Goal: Ask a question

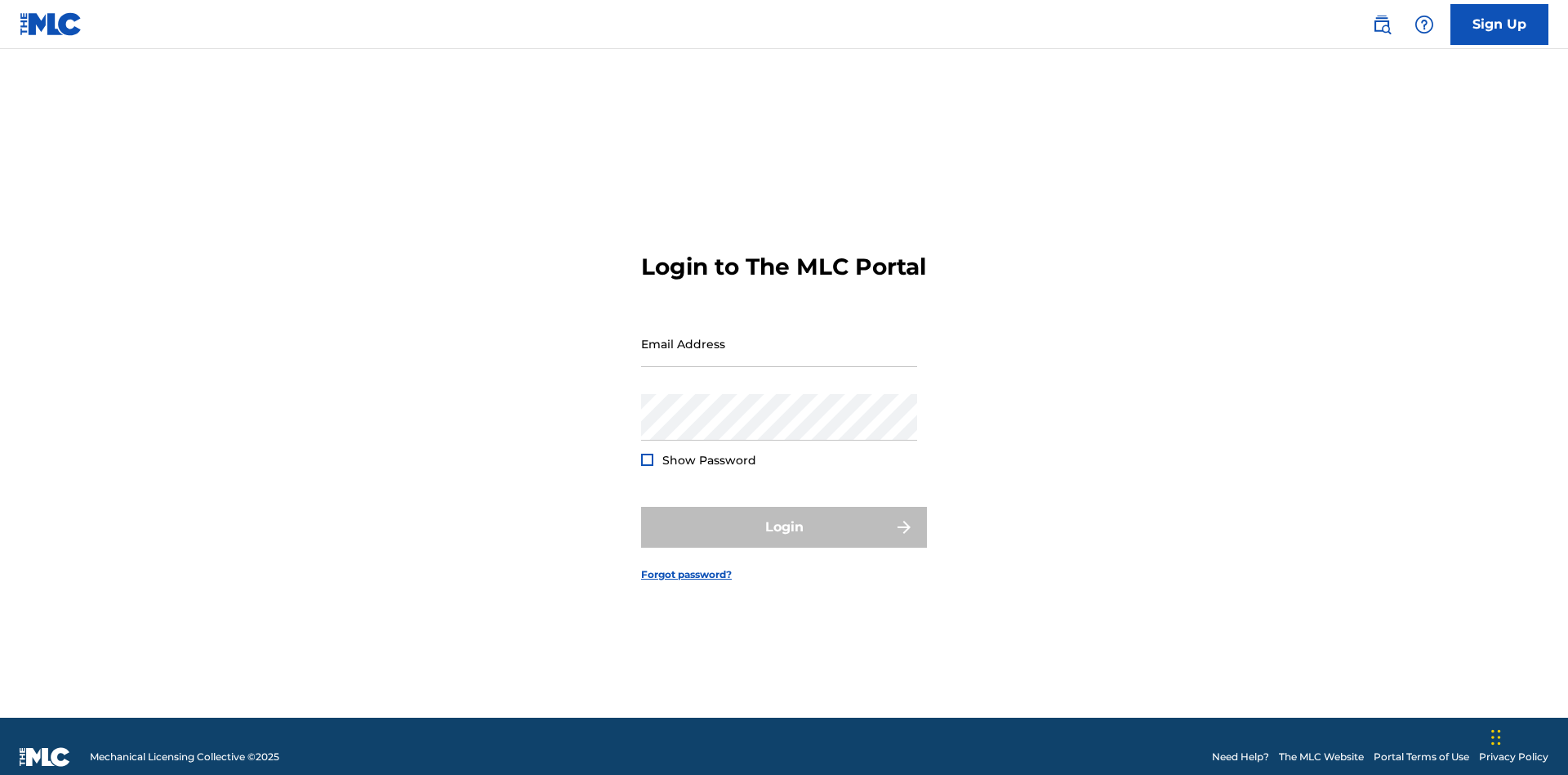
scroll to position [21, 0]
click at [779, 336] on input "Email Address" at bounding box center [779, 343] width 276 height 46
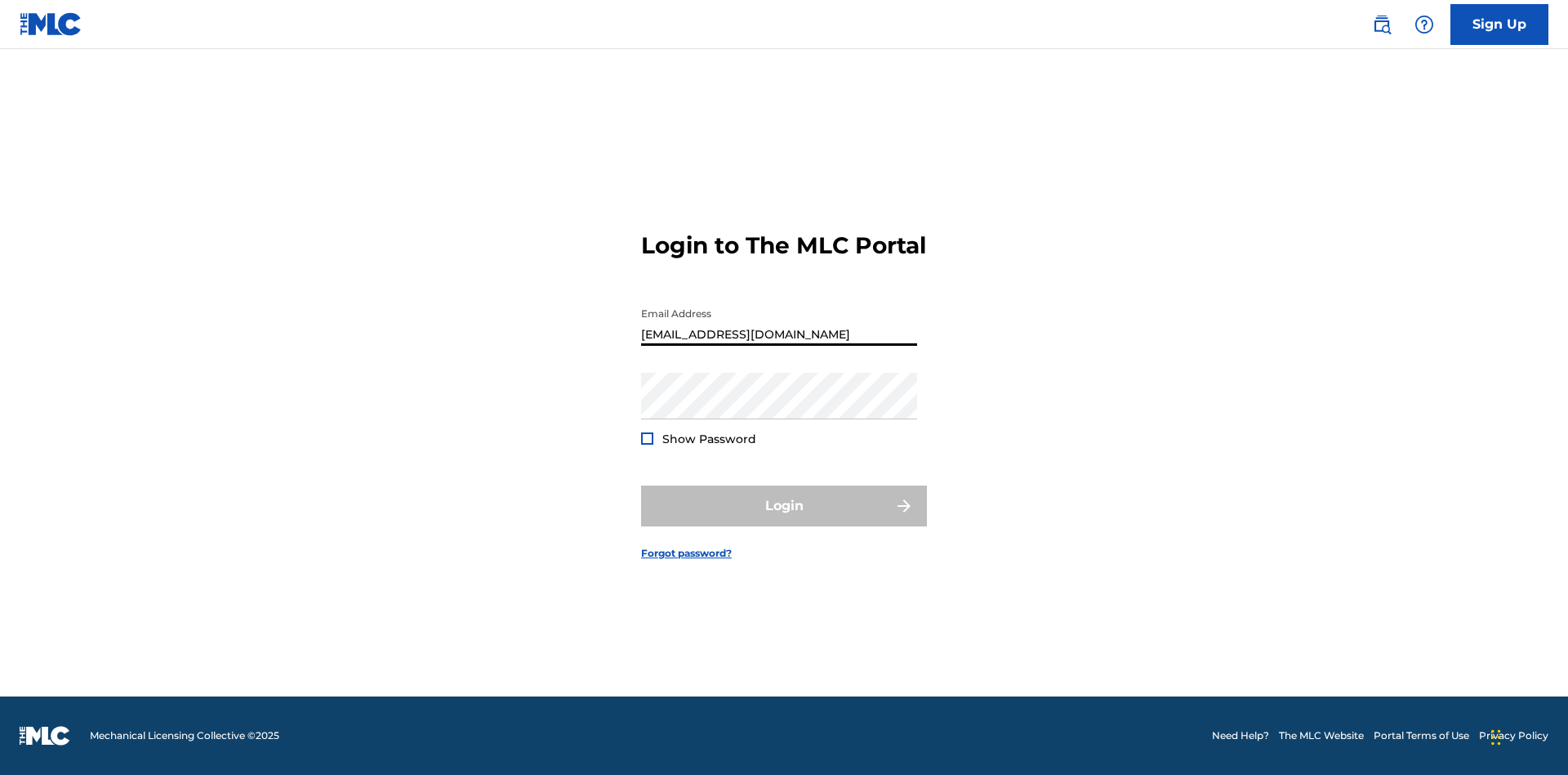
type input "[EMAIL_ADDRESS][DOMAIN_NAME]"
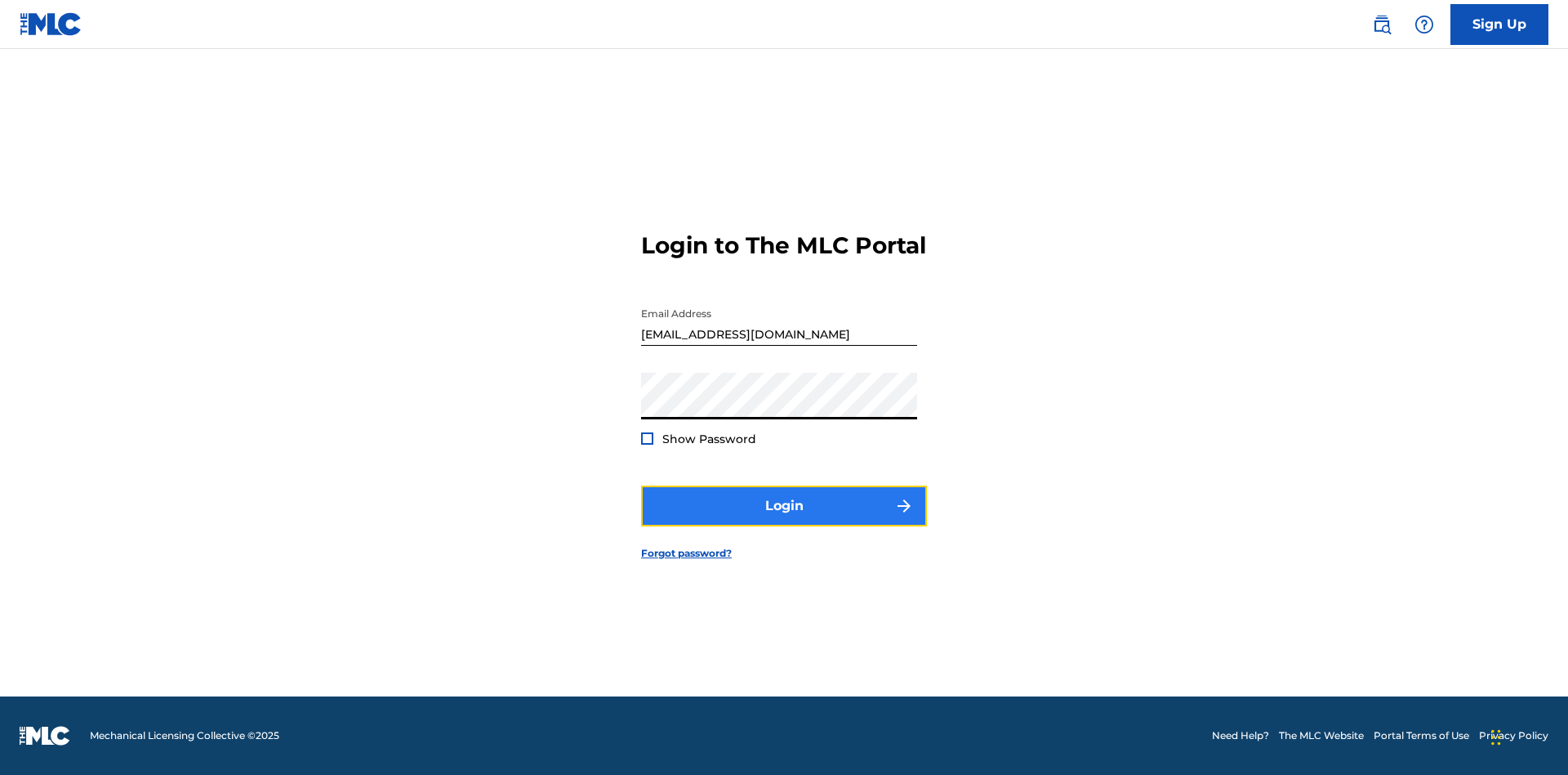
click at [784, 520] on button "Login" at bounding box center [784, 506] width 286 height 41
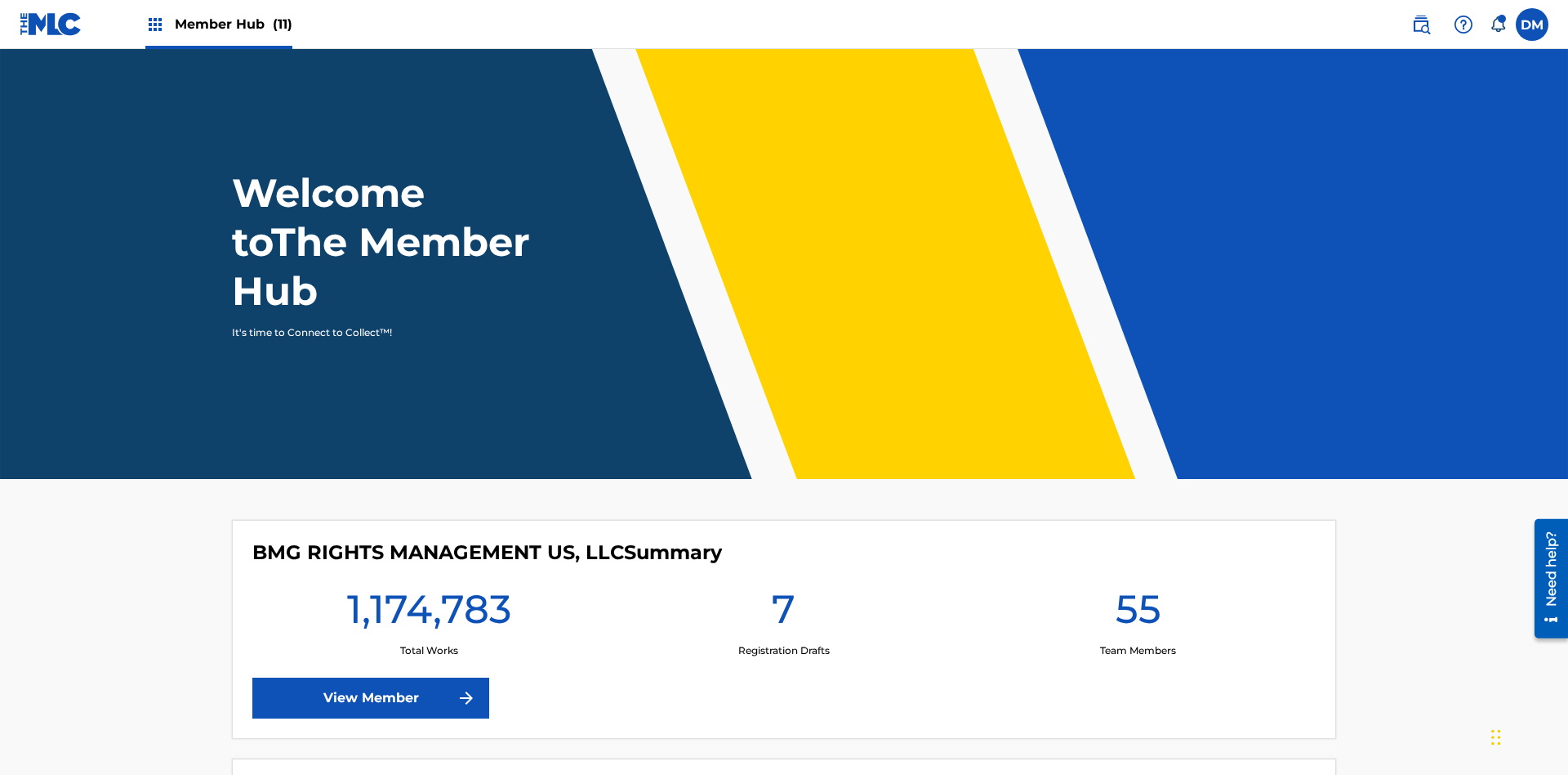
scroll to position [70, 0]
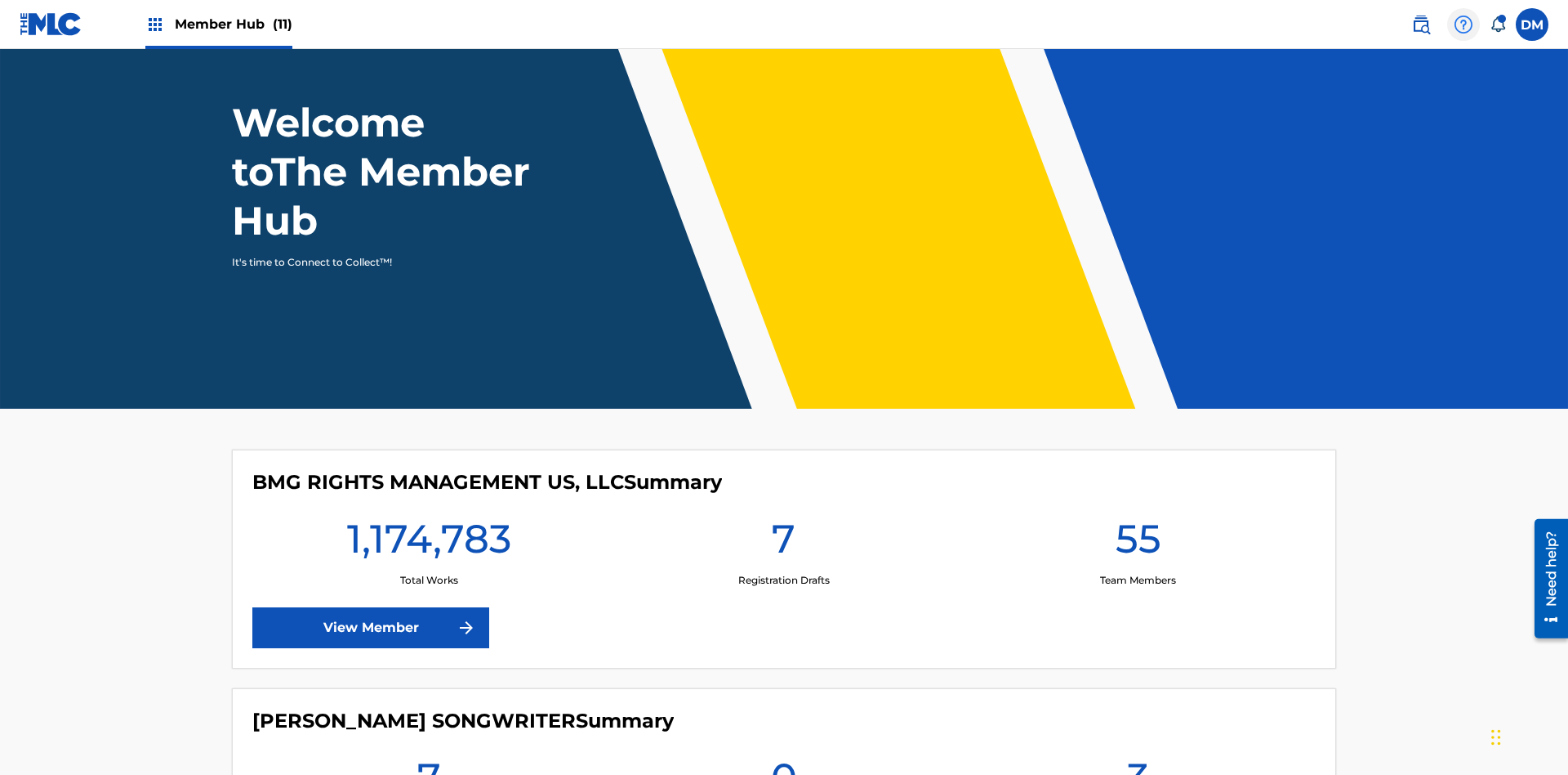
click at [1464, 24] on img at bounding box center [1464, 24] width 19 height 19
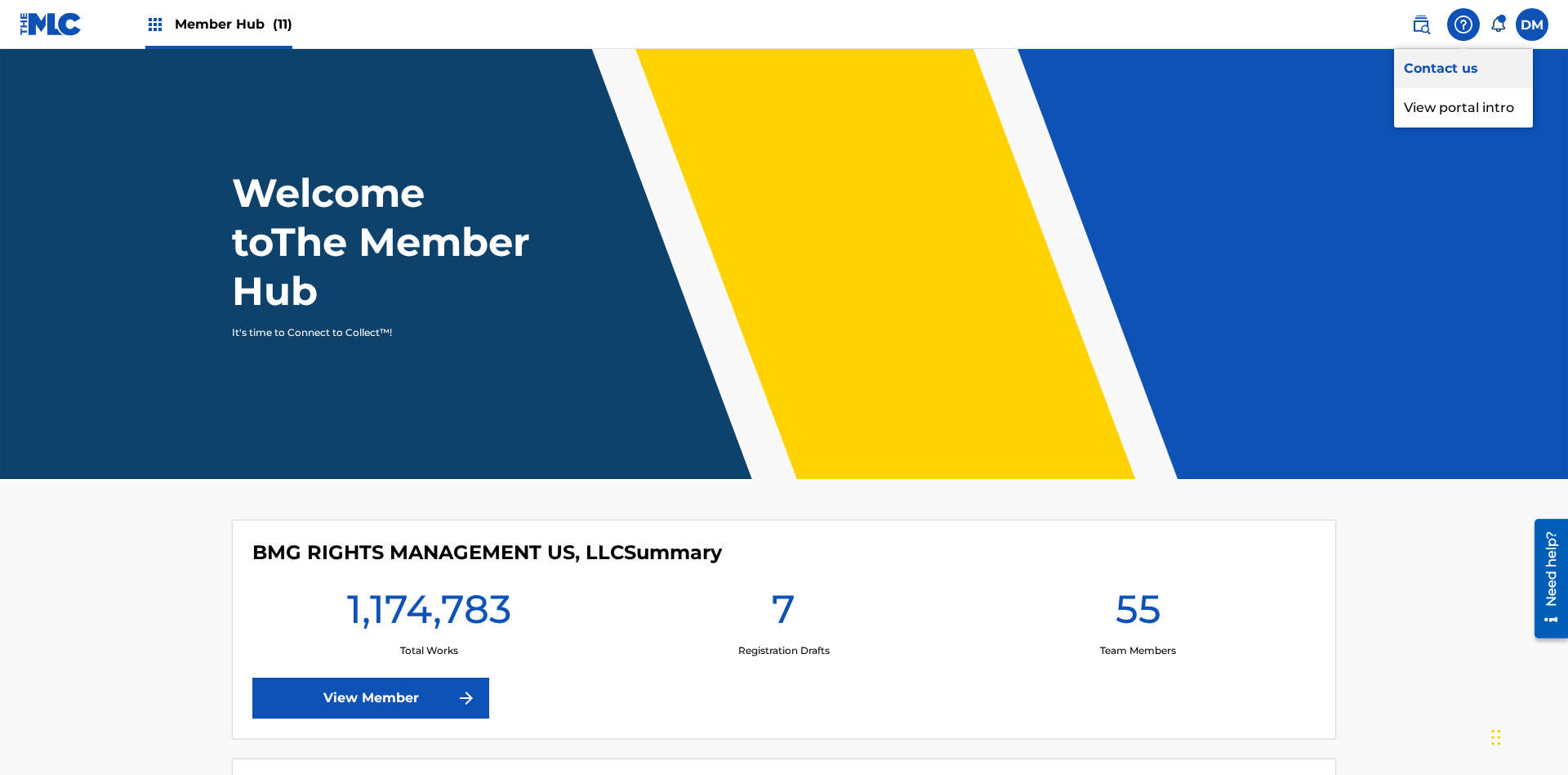
click at [1464, 68] on link "Contact us" at bounding box center [1464, 68] width 139 height 39
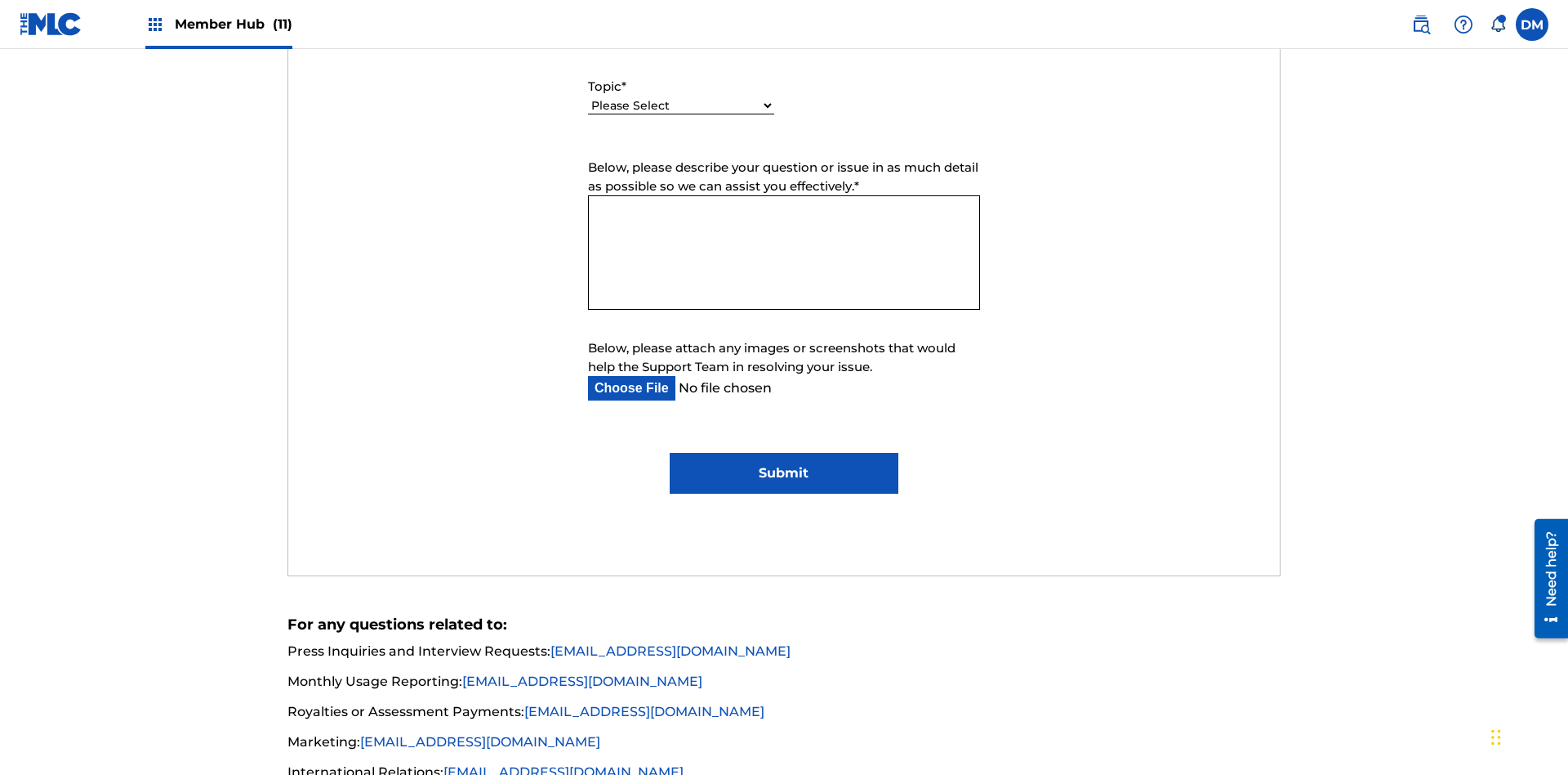
click at [681, 106] on select "Please Select I need help with my account I need help with managing my catalog …" at bounding box center [680, 105] width 186 height 18
select select "I need help with managing my catalog"
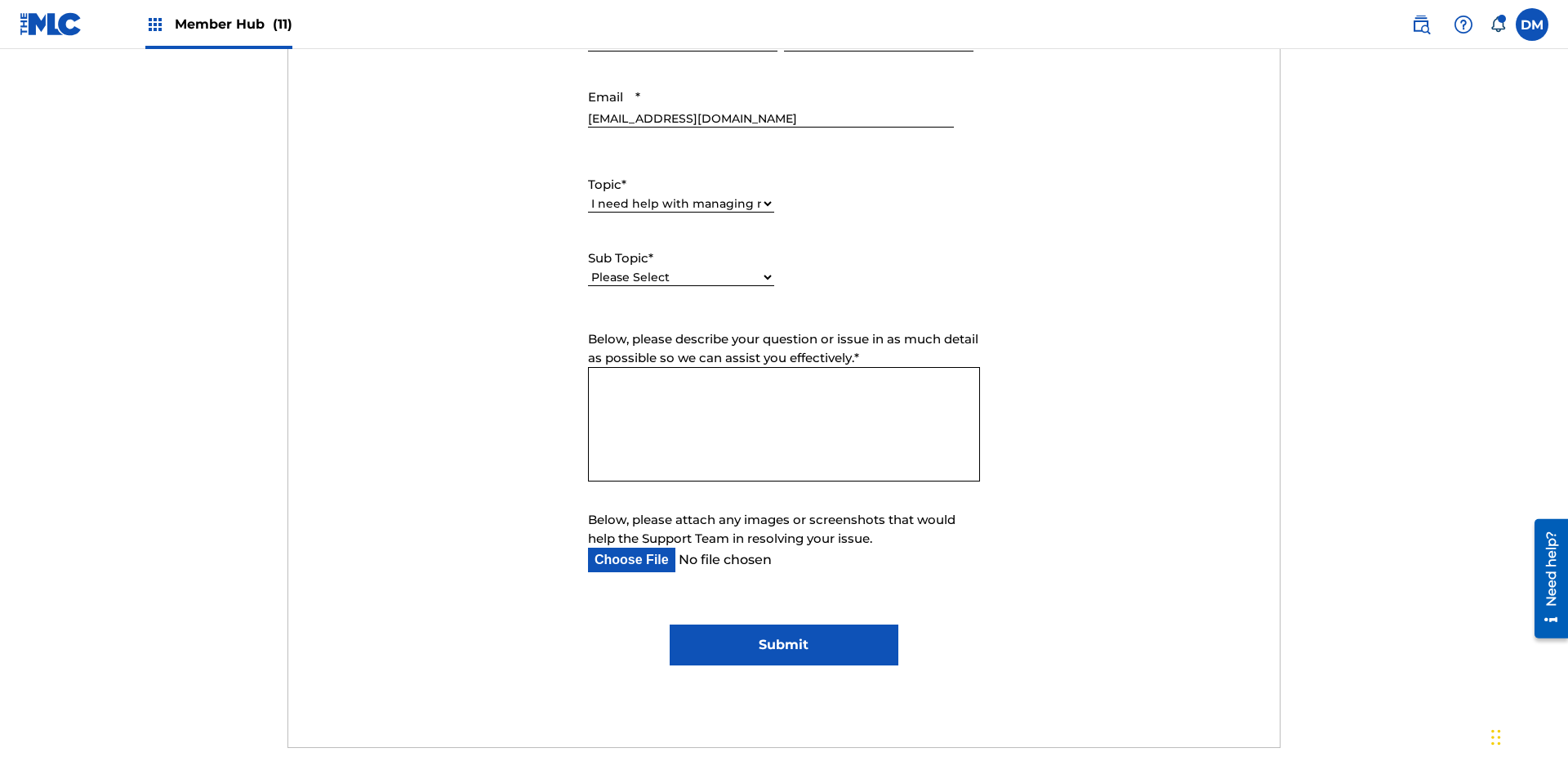
click at [681, 269] on select "Please Select I need help with CWR I need help registering my work(s) in The ML…" at bounding box center [680, 277] width 186 height 18
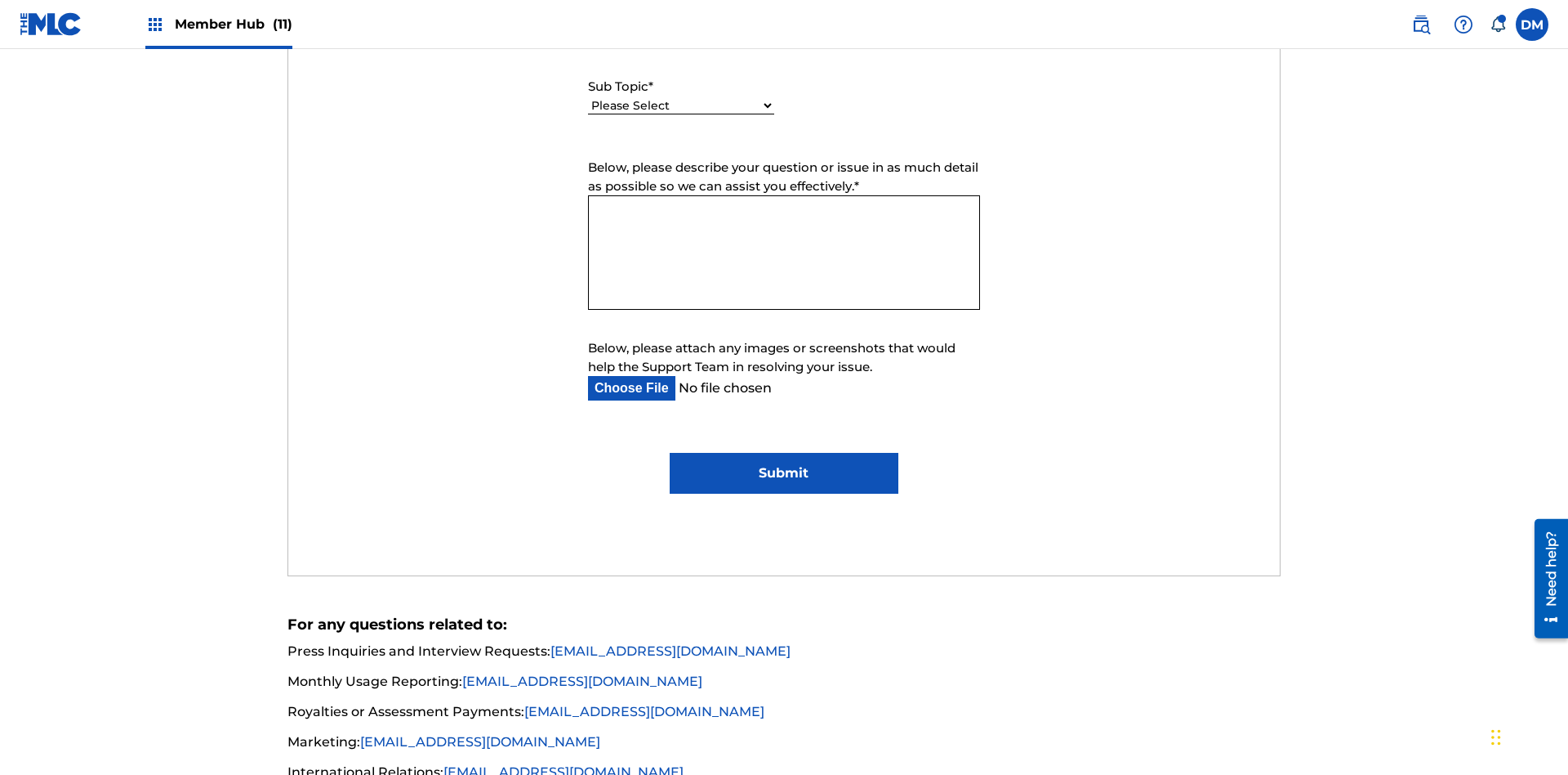
select select "I need help editing my works"
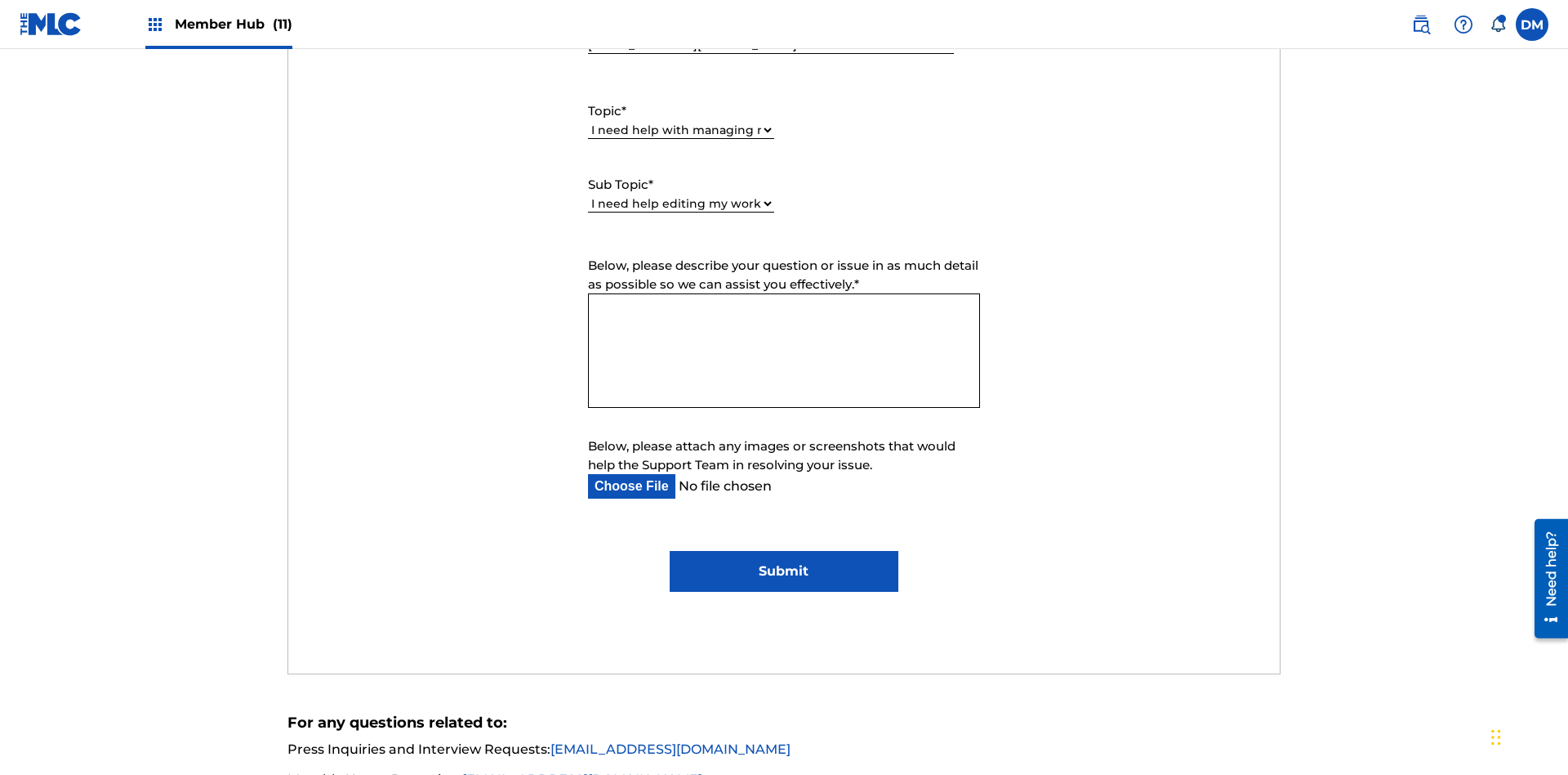
click at [784, 293] on textarea "Below, please describe your question or issue in as much detail as possible so …" at bounding box center [784, 351] width 392 height 115
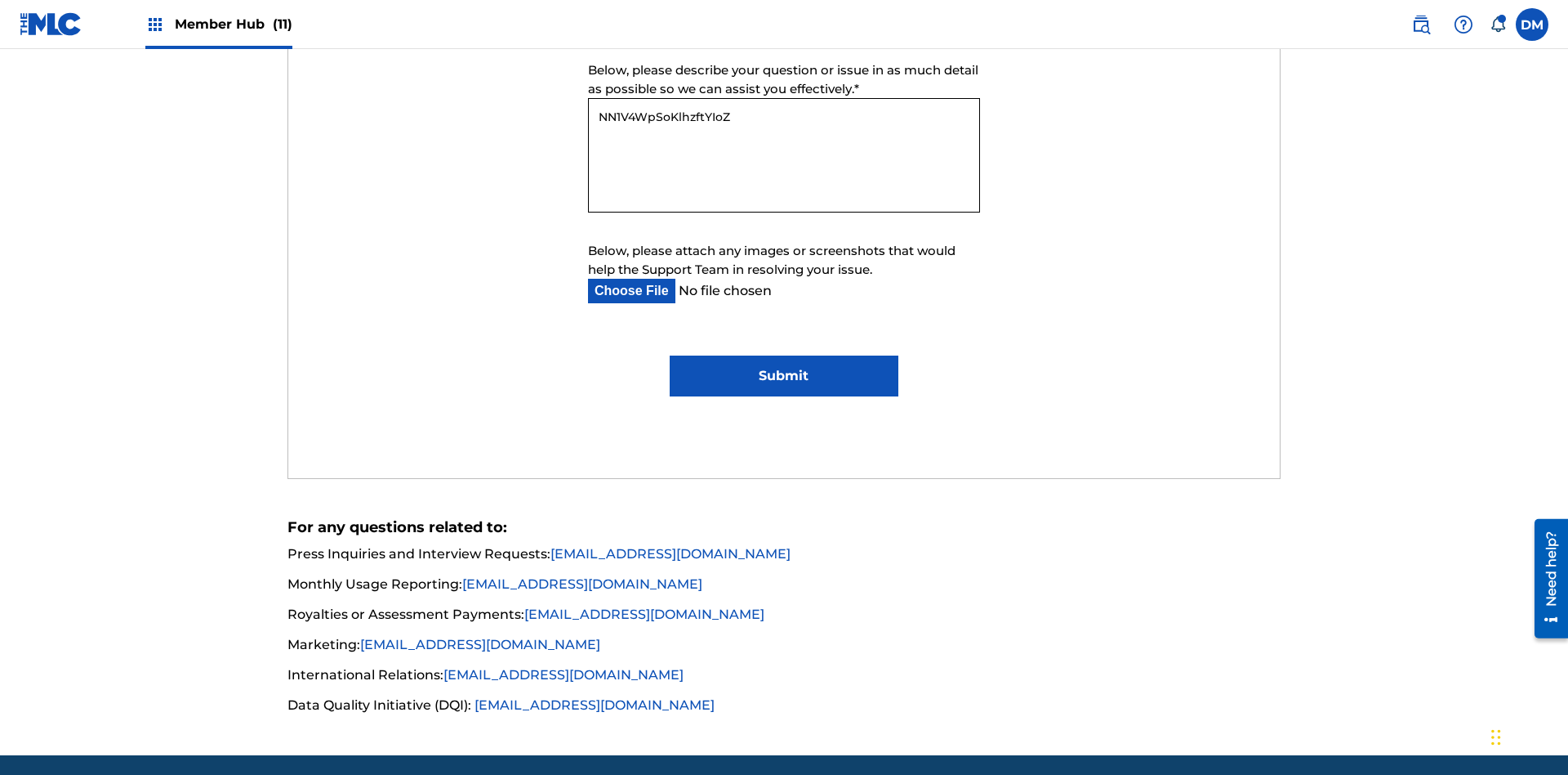
type textarea "NN1V4WpSoKlhzftYIoZD"
